Goal: Check status: Check status

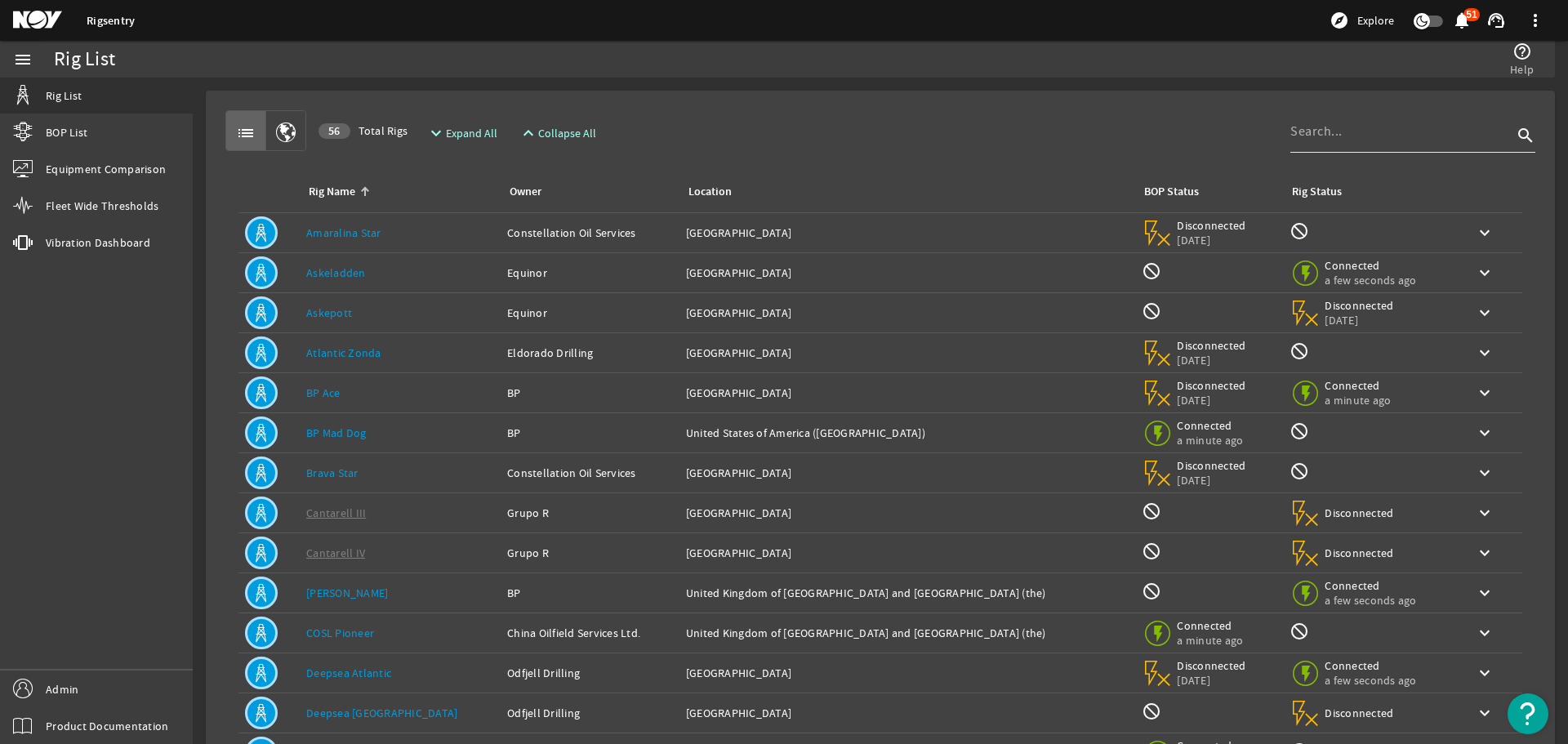
click at [1306, 130] on input at bounding box center [1401, 132] width 222 height 20
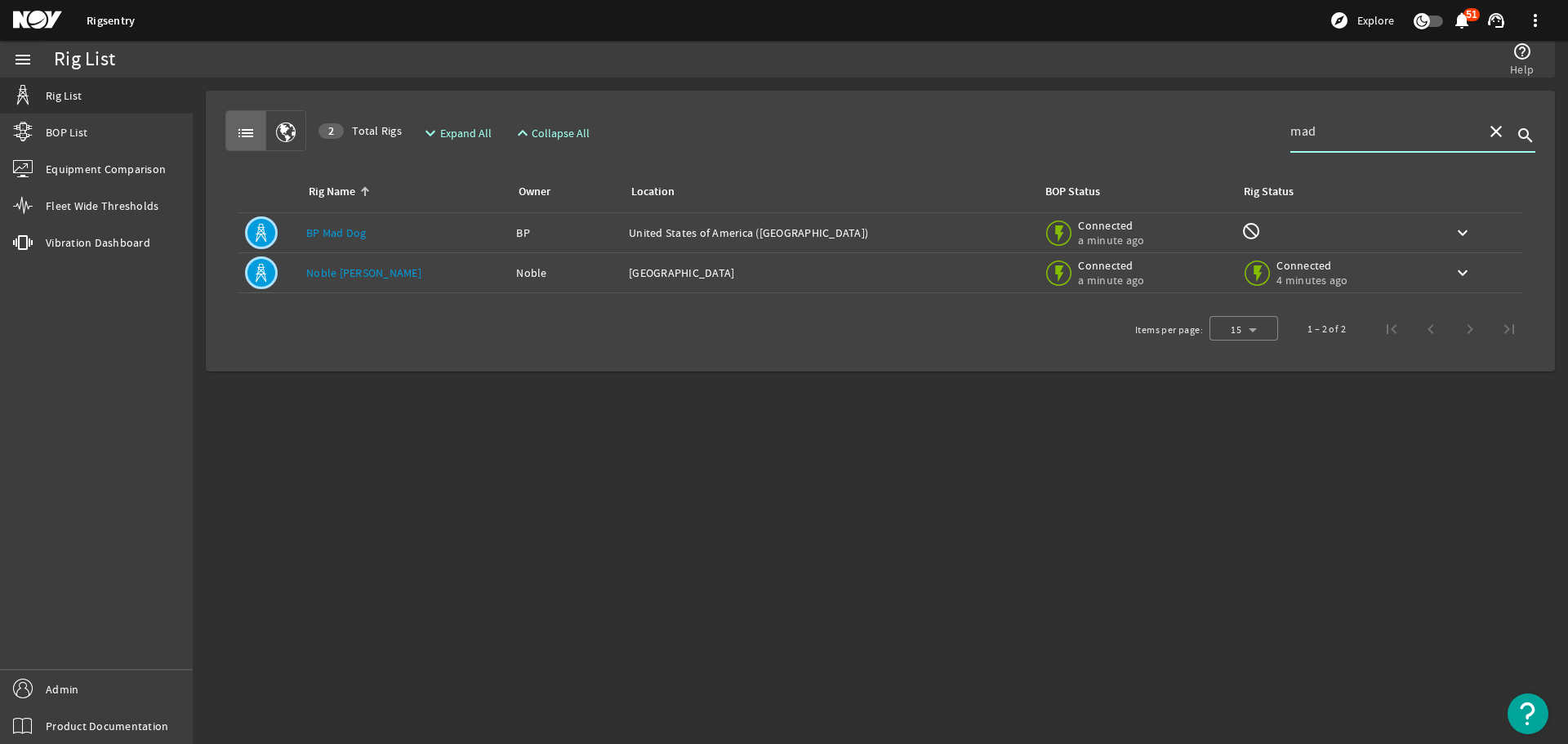
type input "mad"
click at [566, 221] on td "Owner: BP" at bounding box center [566, 233] width 113 height 40
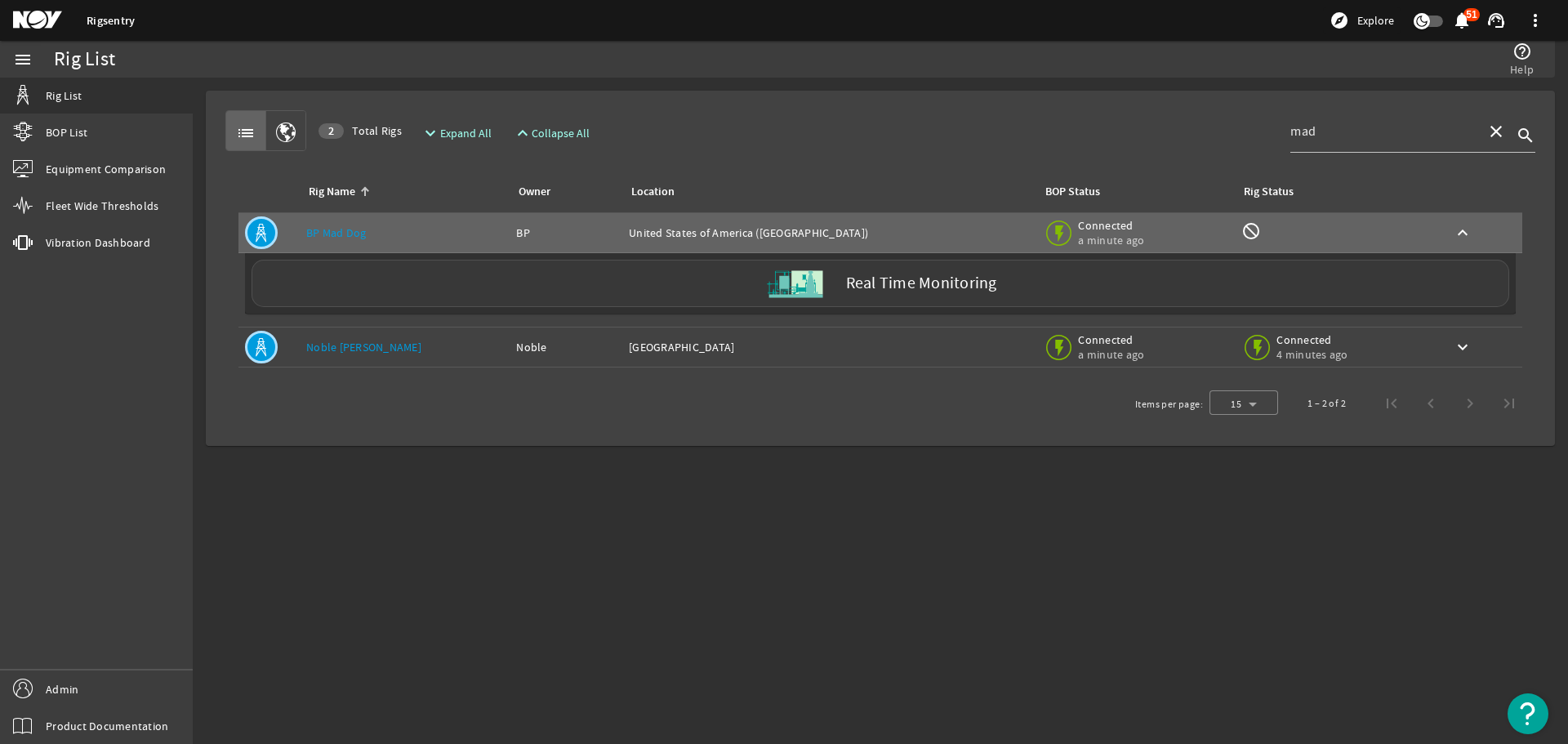
click at [606, 286] on div "Real Time Monitoring" at bounding box center [880, 283] width 1257 height 47
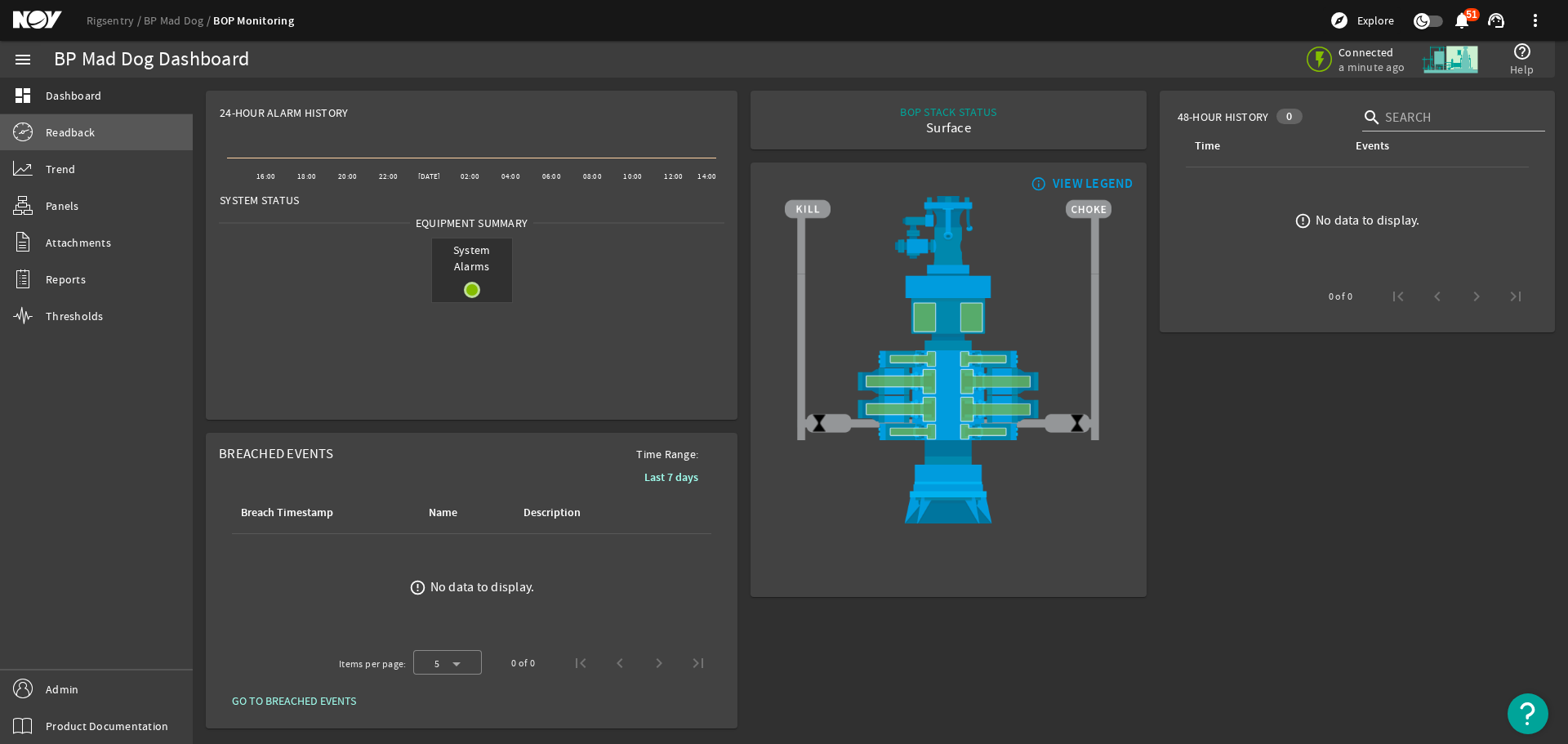
click at [115, 137] on link "Readback" at bounding box center [96, 132] width 192 height 36
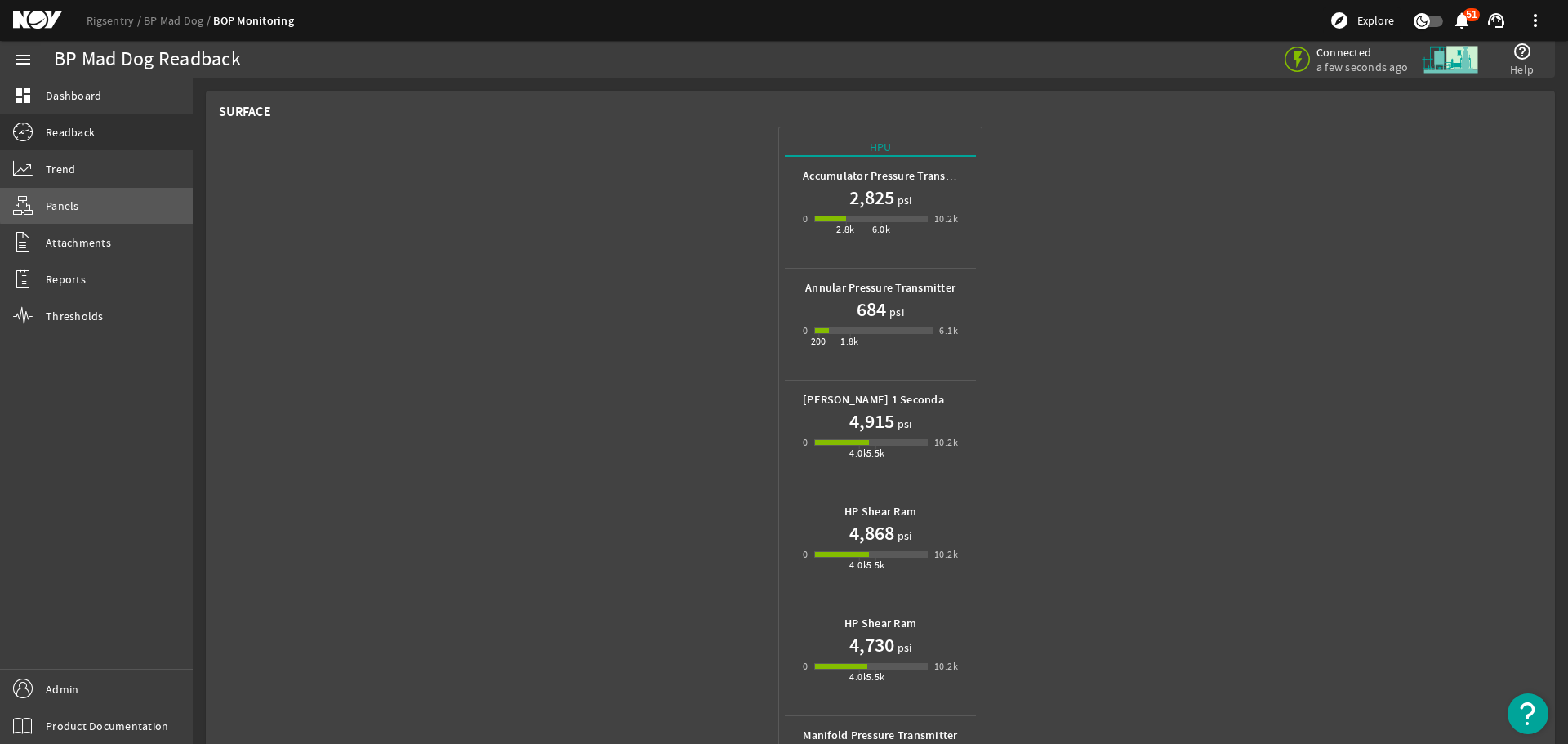
click at [100, 204] on link "Panels" at bounding box center [96, 205] width 192 height 36
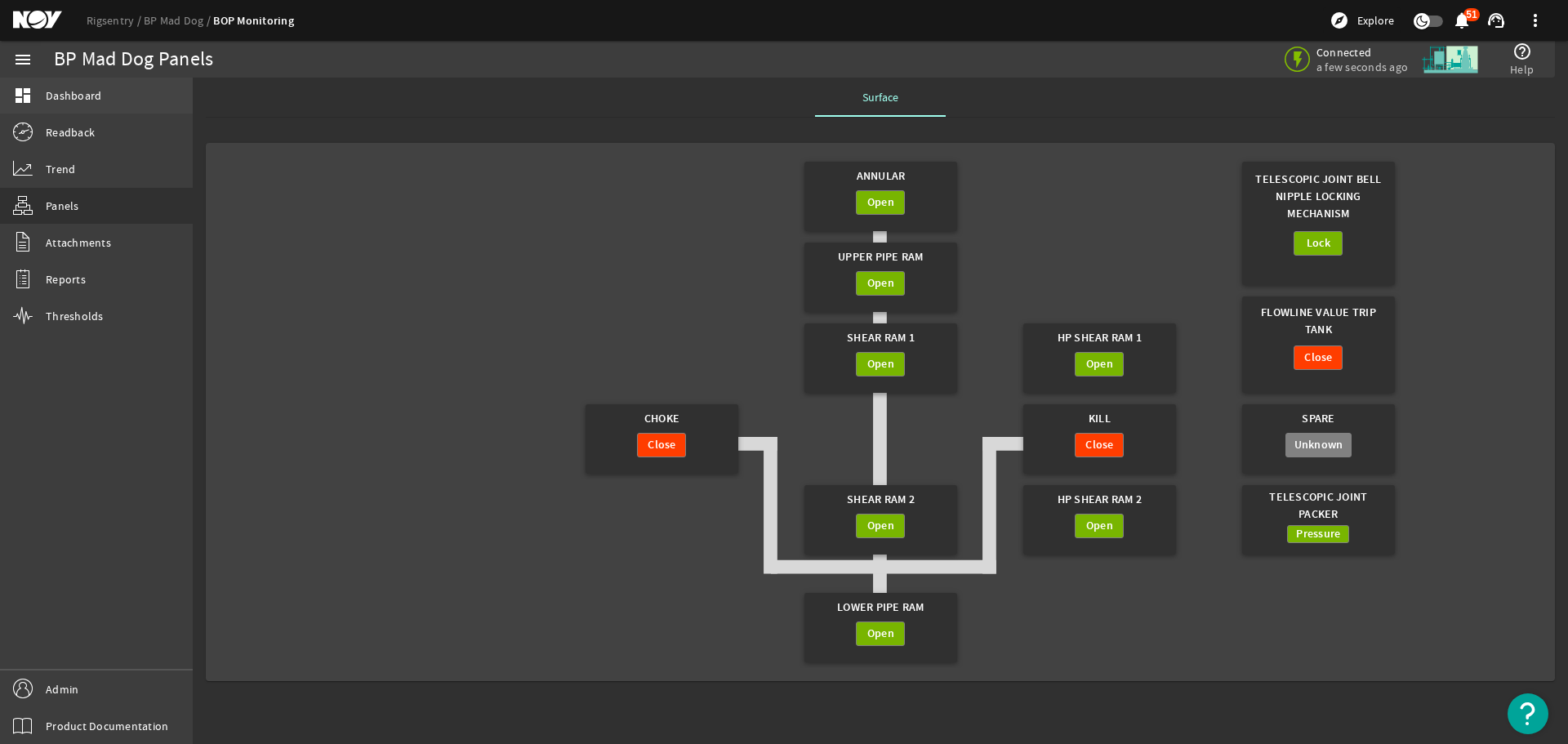
click at [90, 103] on span "Dashboard" at bounding box center [73, 95] width 56 height 17
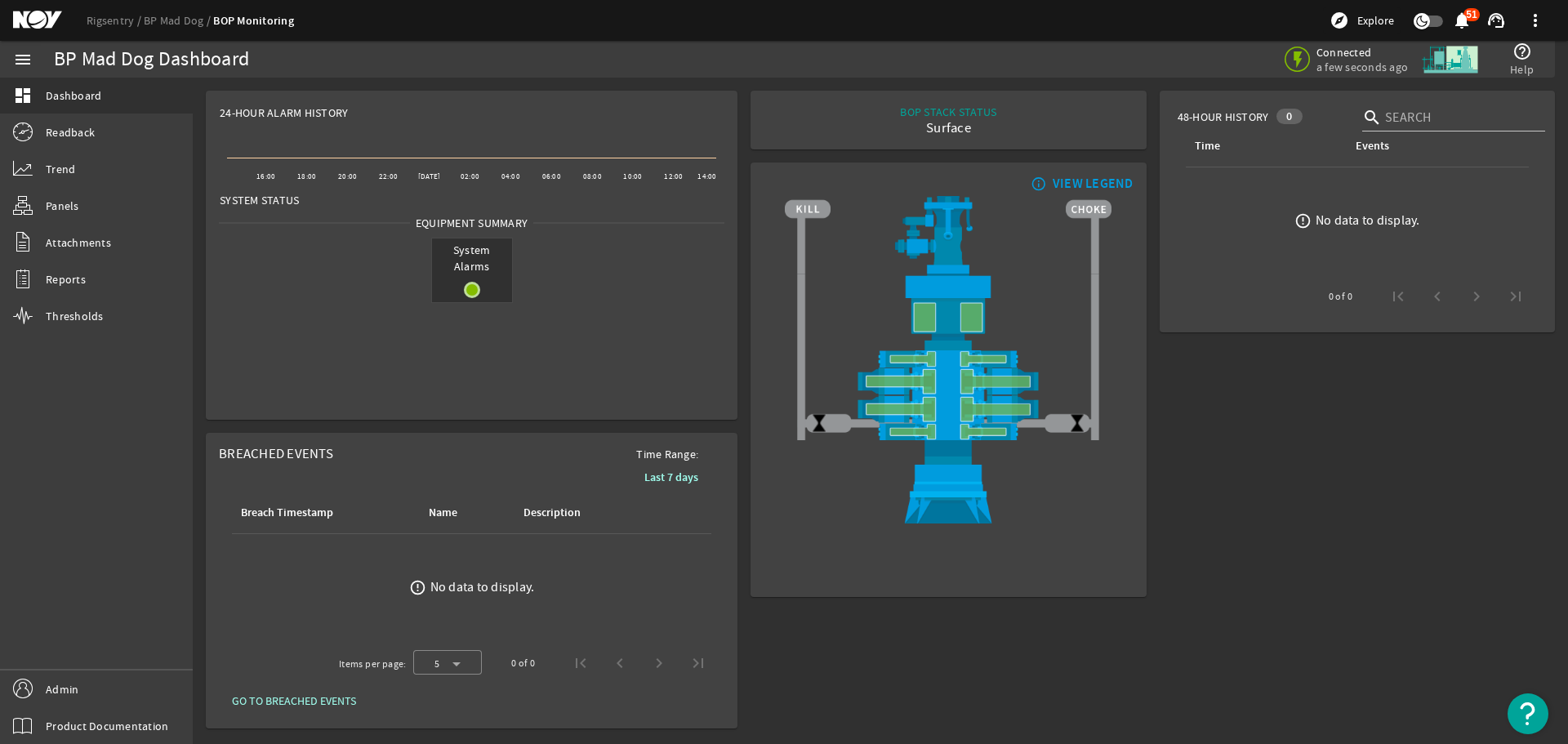
click at [956, 131] on div "Surface" at bounding box center [948, 129] width 96 height 17
click at [1198, 351] on div "48-Hour History 0 search Time Events error_outline No data to display. 0 of 0" at bounding box center [1357, 409] width 408 height 651
click at [948, 132] on div "Surface" at bounding box center [948, 129] width 96 height 17
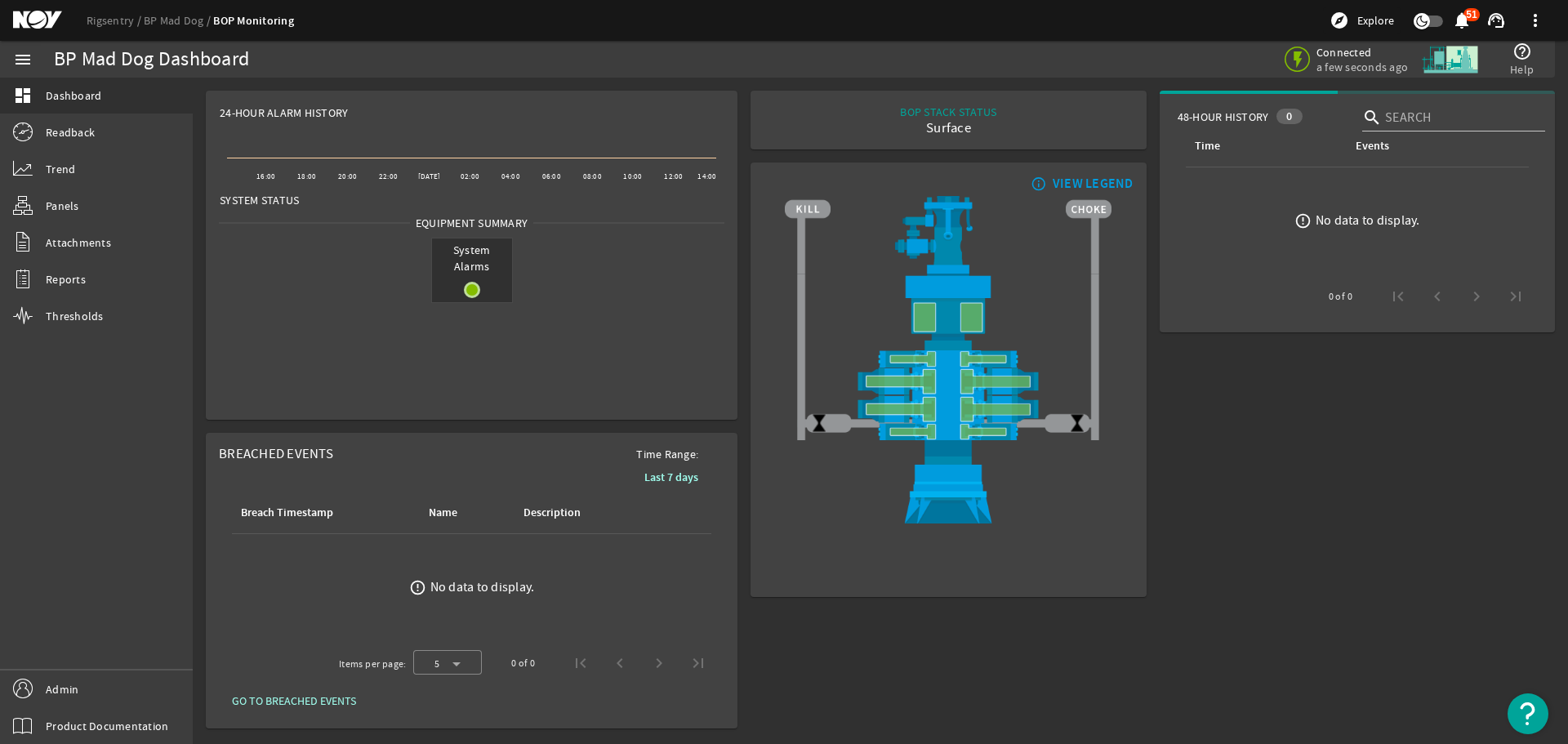
click at [1162, 177] on mat-card "48-Hour History 0 search Time Events error_outline No data to display. 0 of 0" at bounding box center [1357, 211] width 396 height 241
click at [950, 131] on div "Surface" at bounding box center [948, 129] width 96 height 17
click at [1017, 126] on div "BOP STACK STATUS Surface END OF WELL - ACTIVE STACK -" at bounding box center [948, 119] width 369 height 32
click at [739, 149] on rigsentry-mat-card "24-Hour Alarm History Created with Highcharts 11.1.0 16:00 18:00 20:00 22:00 [D…" at bounding box center [471, 255] width 545 height 343
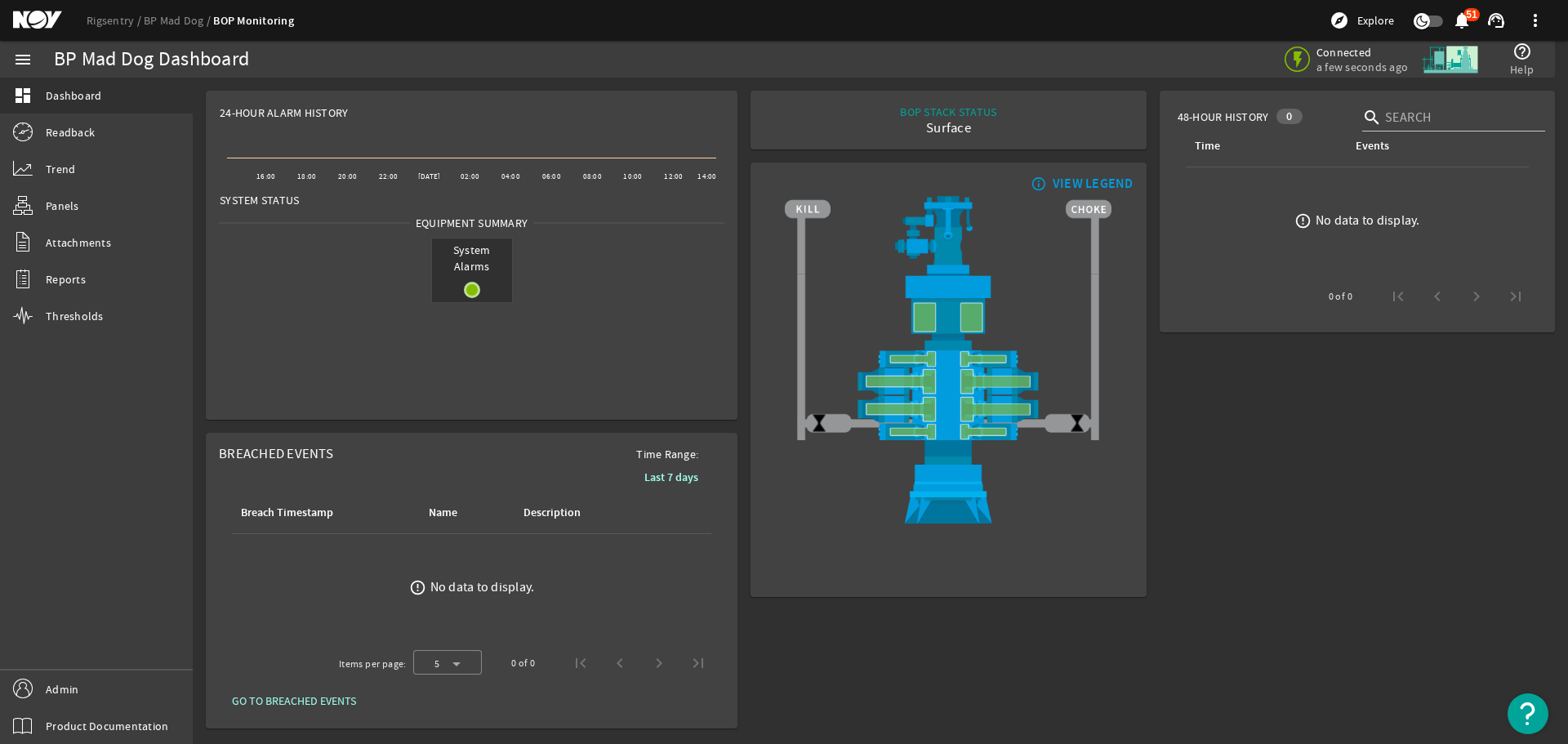
drag, startPoint x: 492, startPoint y: 266, endPoint x: 452, endPoint y: 248, distance: 43.9
click at [452, 248] on span "System Alarms" at bounding box center [472, 258] width 80 height 39
click at [944, 132] on div "Surface" at bounding box center [948, 129] width 96 height 17
click at [1150, 157] on rigsentry-mat-card "info_outline VIEW LEGEND" at bounding box center [948, 380] width 408 height 448
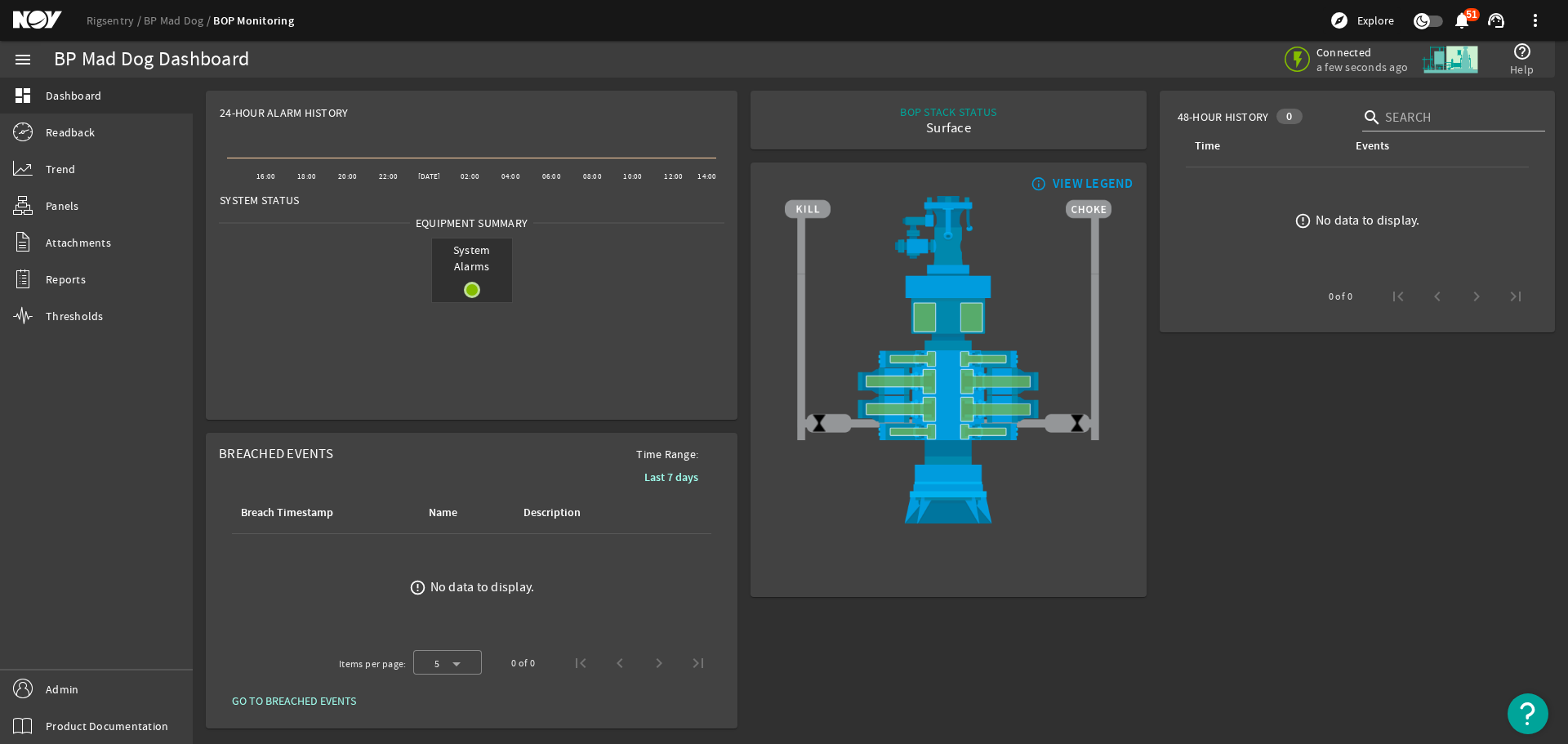
click at [1149, 153] on rigsentry-mat-card "BOP STACK STATUS Surface END OF WELL - ACTIVE STACK -" at bounding box center [948, 119] width 408 height 72
click at [1195, 342] on div "48-Hour History 0 search Time Events error_outline No data to display. 0 of 0" at bounding box center [1357, 409] width 408 height 651
